Goal: Information Seeking & Learning: Learn about a topic

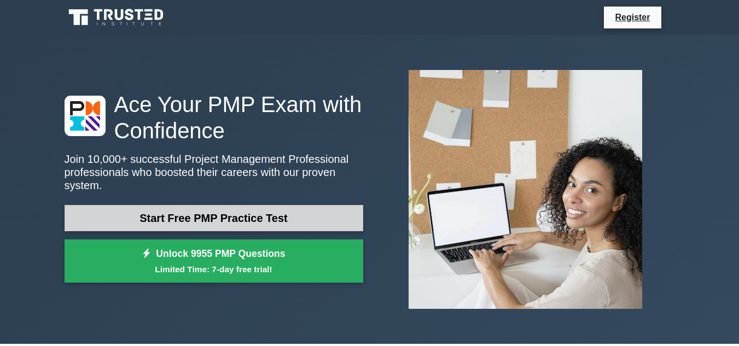
click at [236, 210] on link "Start Free PMP Practice Test" at bounding box center [214, 218] width 299 height 26
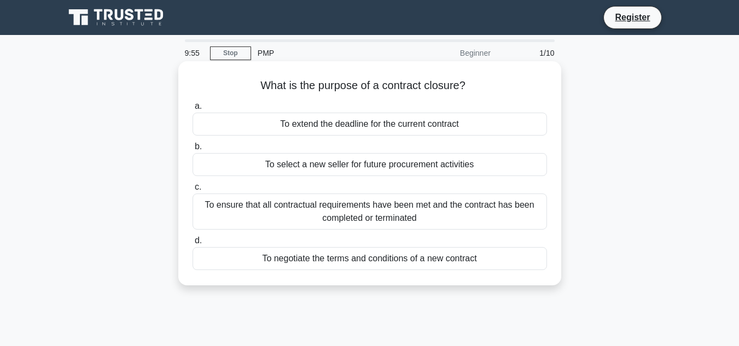
click at [316, 128] on div "To extend the deadline for the current contract" at bounding box center [370, 124] width 355 height 23
click at [193, 110] on input "a. To extend the deadline for the current contract" at bounding box center [193, 106] width 0 height 7
